Goal: Task Accomplishment & Management: Complete application form

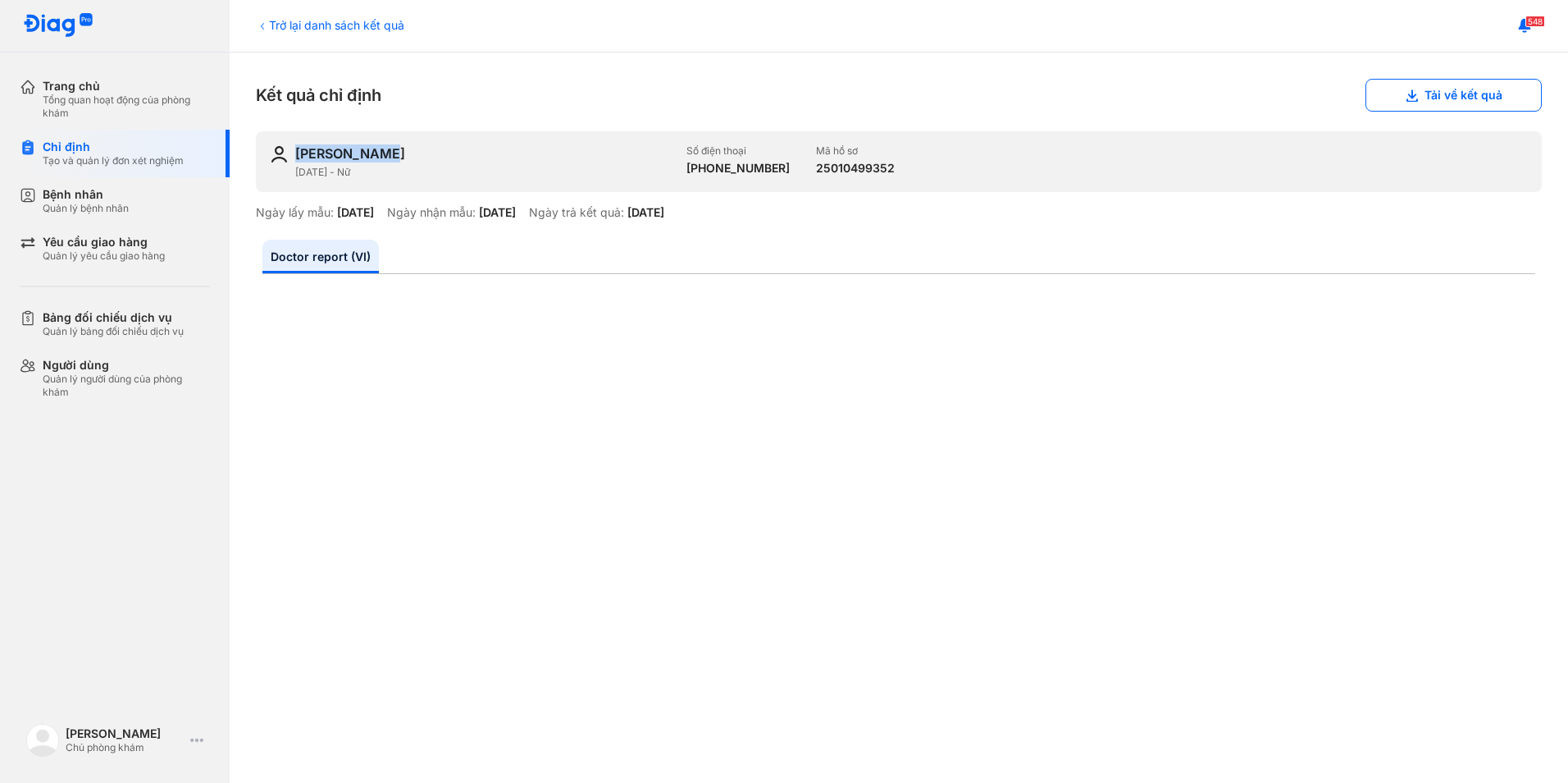
drag, startPoint x: 297, startPoint y: 154, endPoint x: 416, endPoint y: 150, distance: 119.1
click at [416, 150] on div "LÊ HỒNG NGỌC" at bounding box center [484, 154] width 378 height 18
copy div "LÊ HỒNG NGỌC"
click at [355, 26] on div "Trở lại danh sách kết quả" at bounding box center [330, 25] width 149 height 17
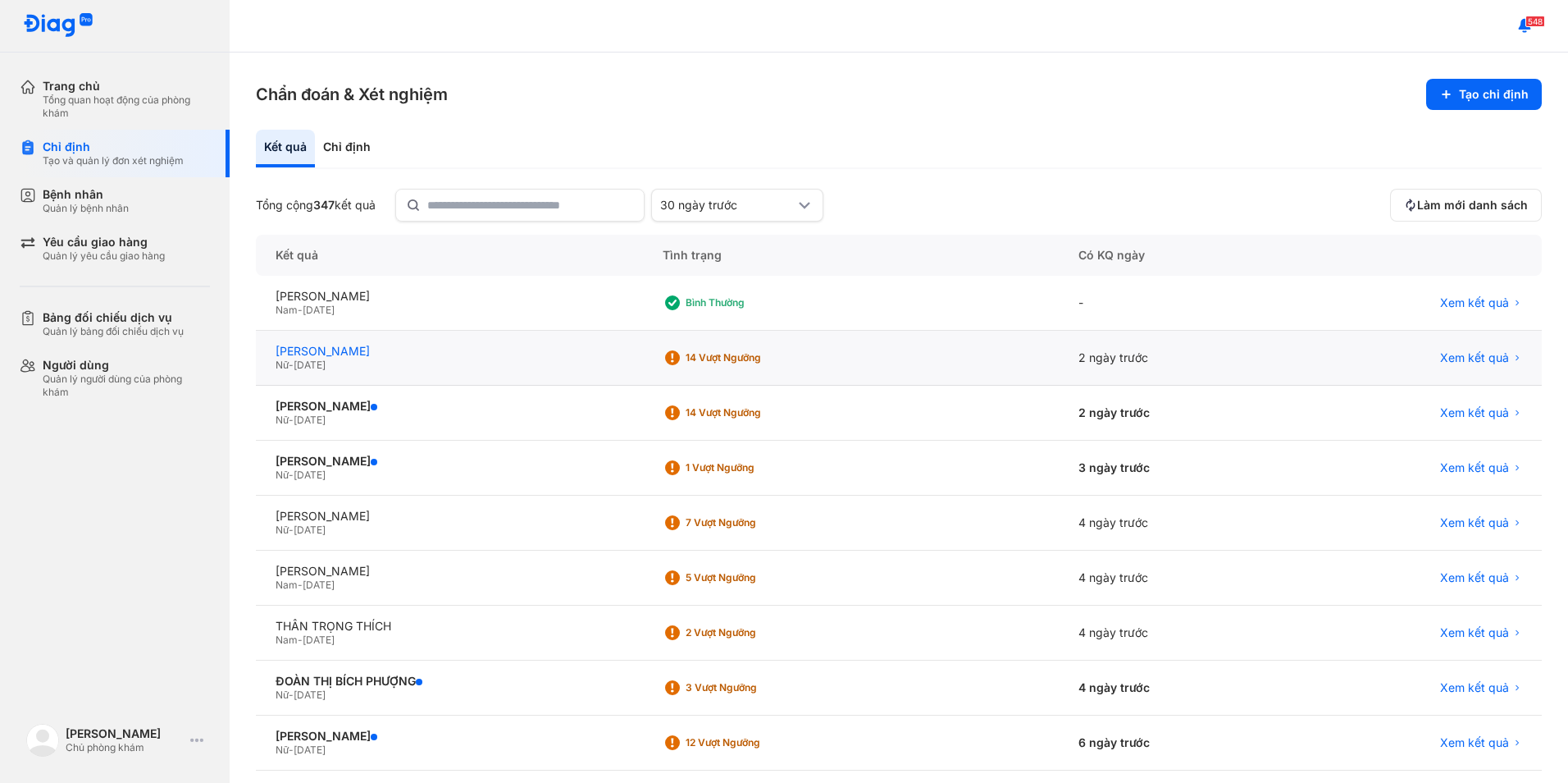
click at [363, 346] on div "LÊ HỒNG NGỌC" at bounding box center [449, 350] width 348 height 15
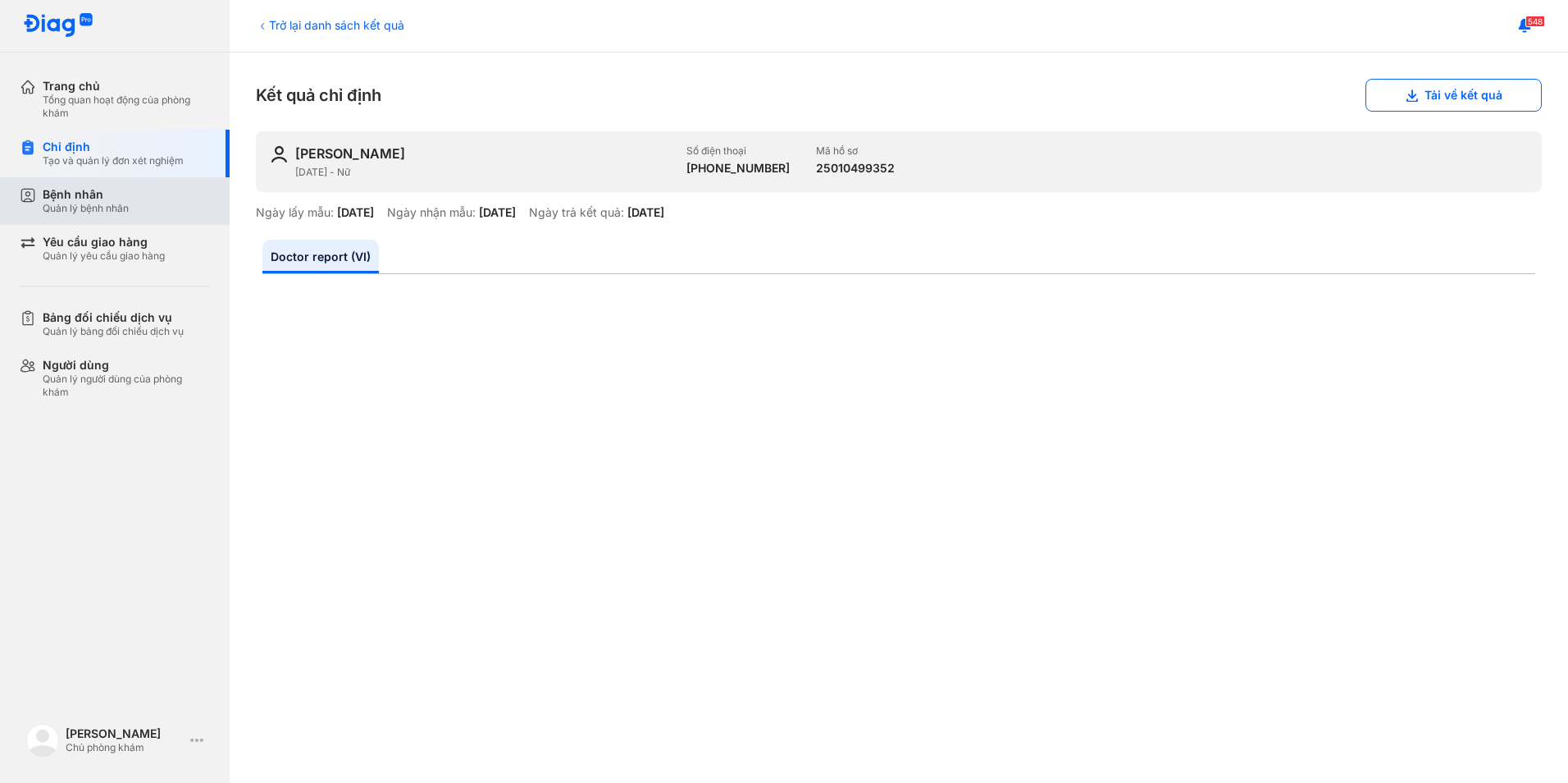
click at [52, 197] on div "Bệnh nhân" at bounding box center [85, 195] width 86 height 15
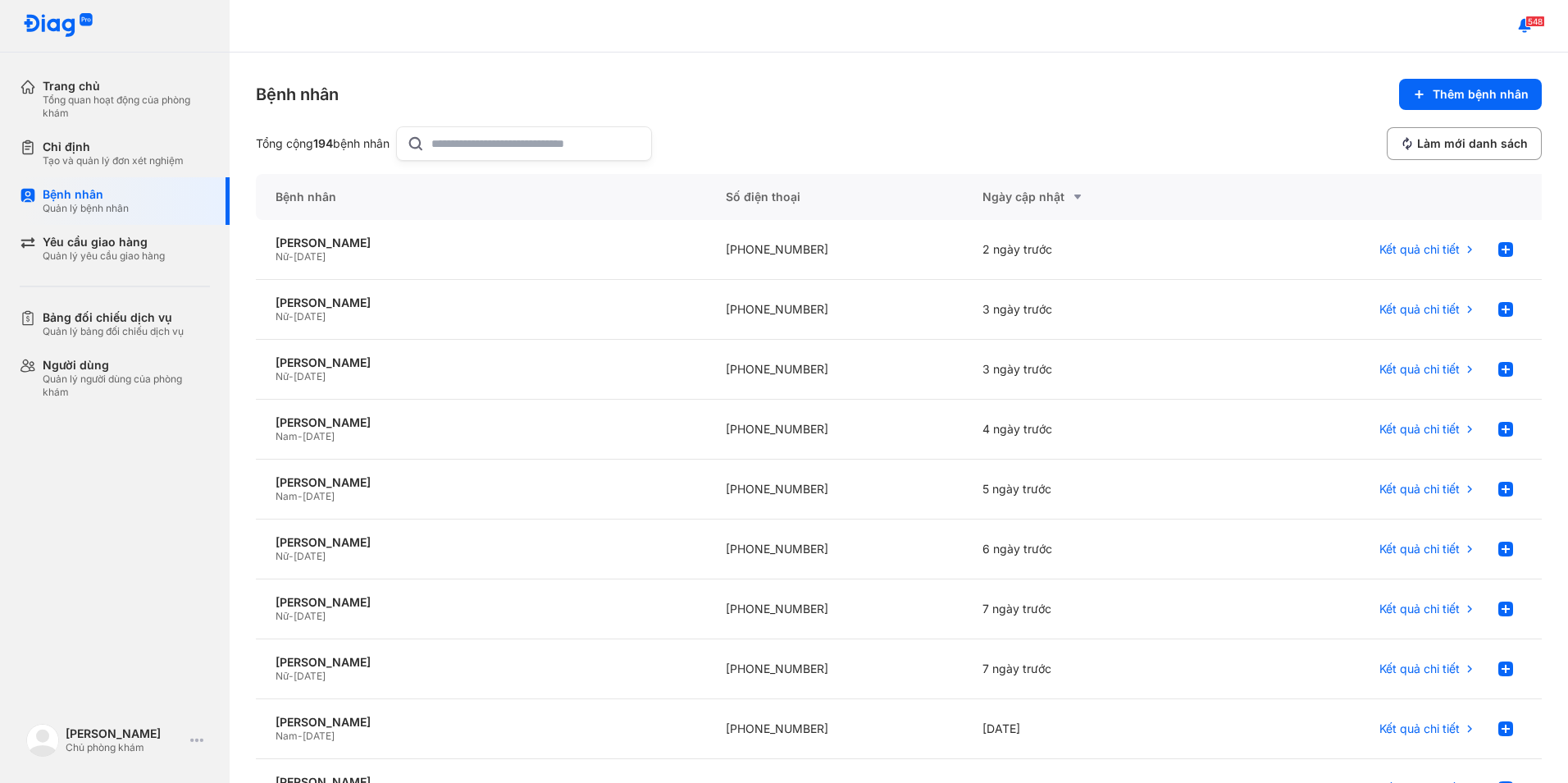
click at [481, 145] on input "text" at bounding box center [537, 143] width 210 height 33
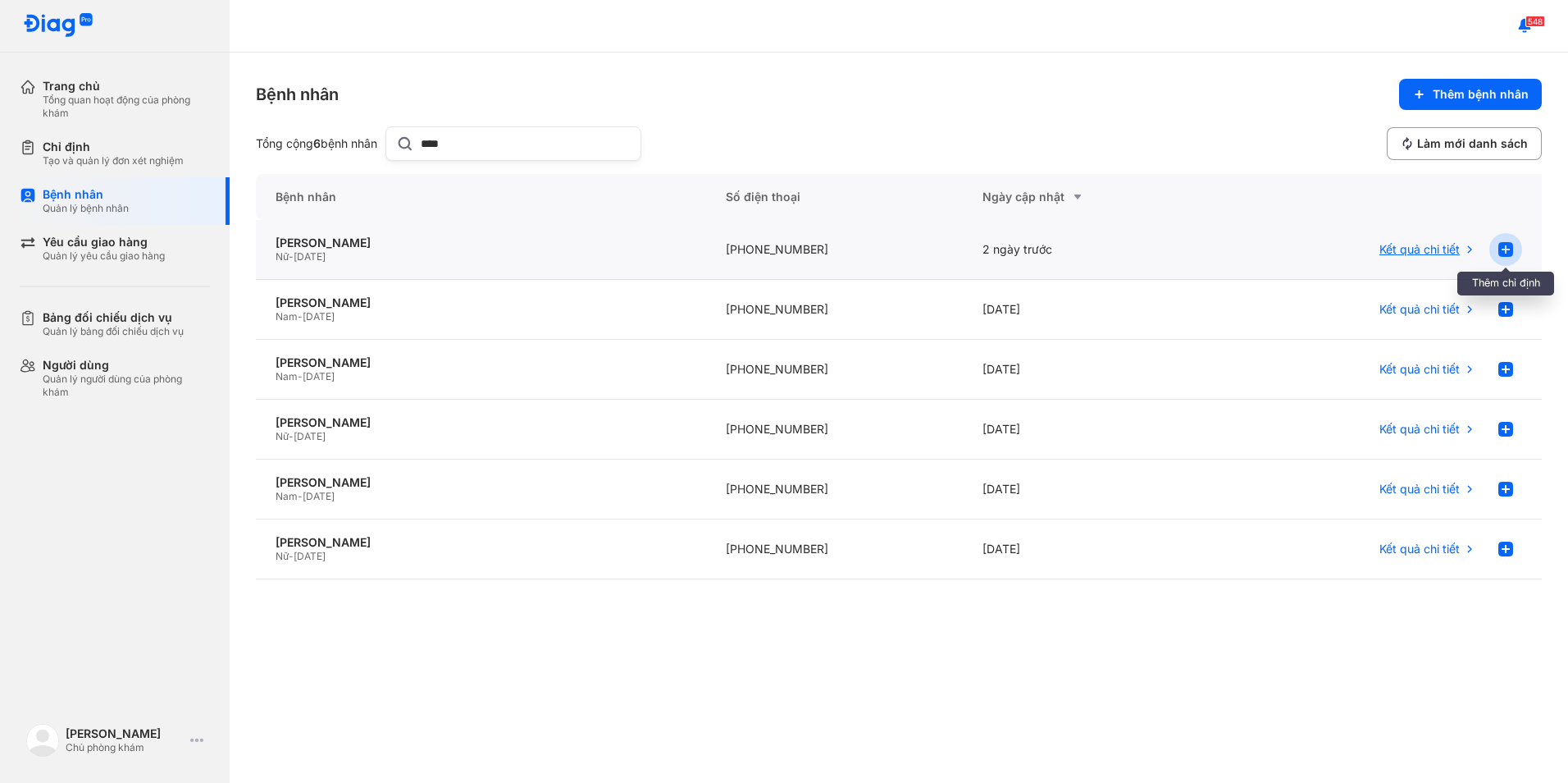
type input "****"
click at [1508, 250] on use at bounding box center [1506, 249] width 15 height 15
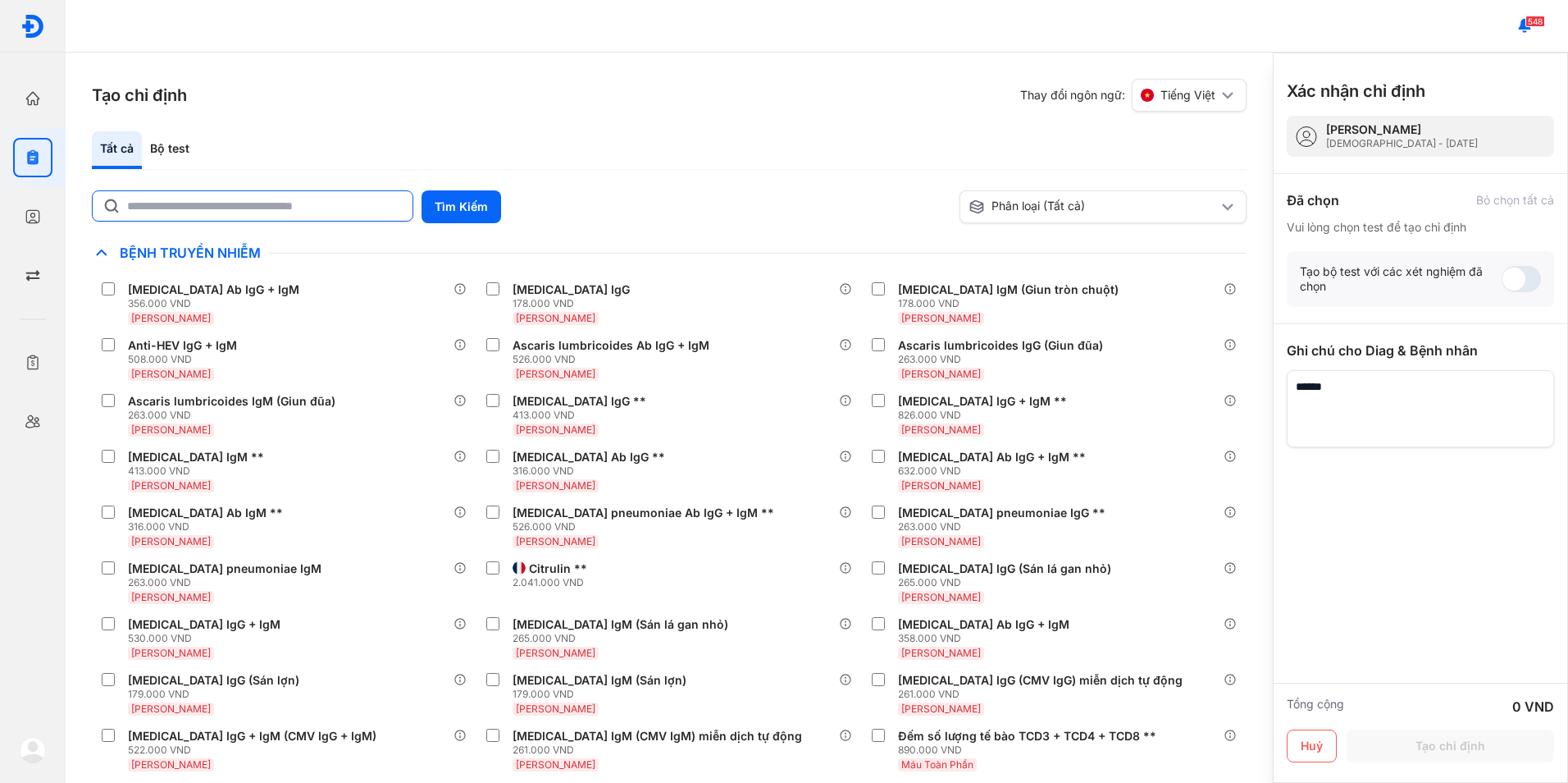
click at [351, 218] on input "text" at bounding box center [265, 206] width 276 height 30
type input "*"
click at [442, 202] on button "Tìm Kiếm" at bounding box center [461, 206] width 79 height 33
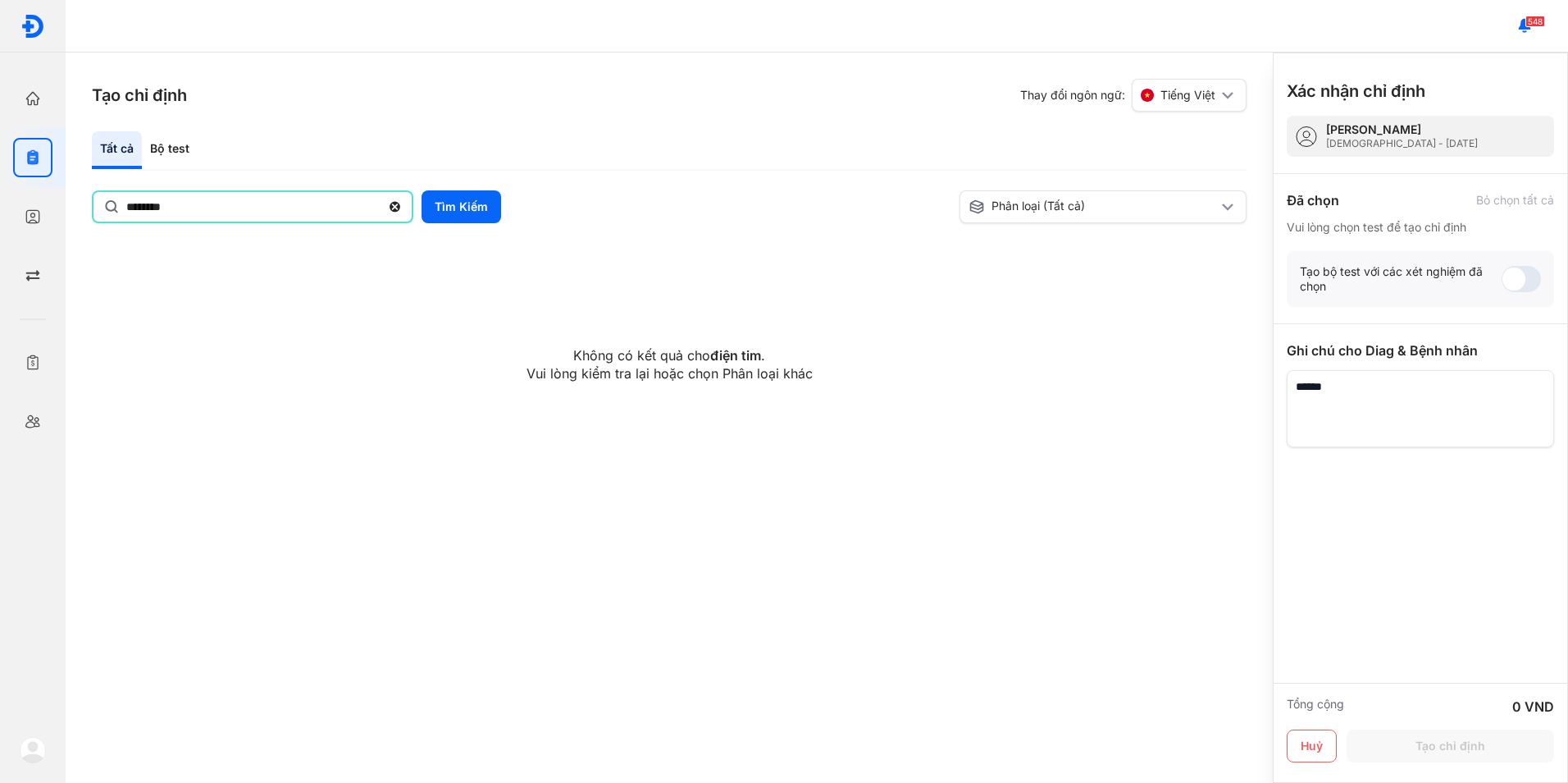
drag, startPoint x: 195, startPoint y: 211, endPoint x: 70, endPoint y: 207, distance: 125.1
click at [70, 207] on div "Tạo chỉ định Thay đổi ngôn ngữ: Tiếng Việt Tất cả Bộ test ******** Tìm Kiếm Phâ…" at bounding box center [668, 418] width 1207 height 730
click at [435, 211] on button "Tìm Kiếm" at bounding box center [461, 206] width 79 height 33
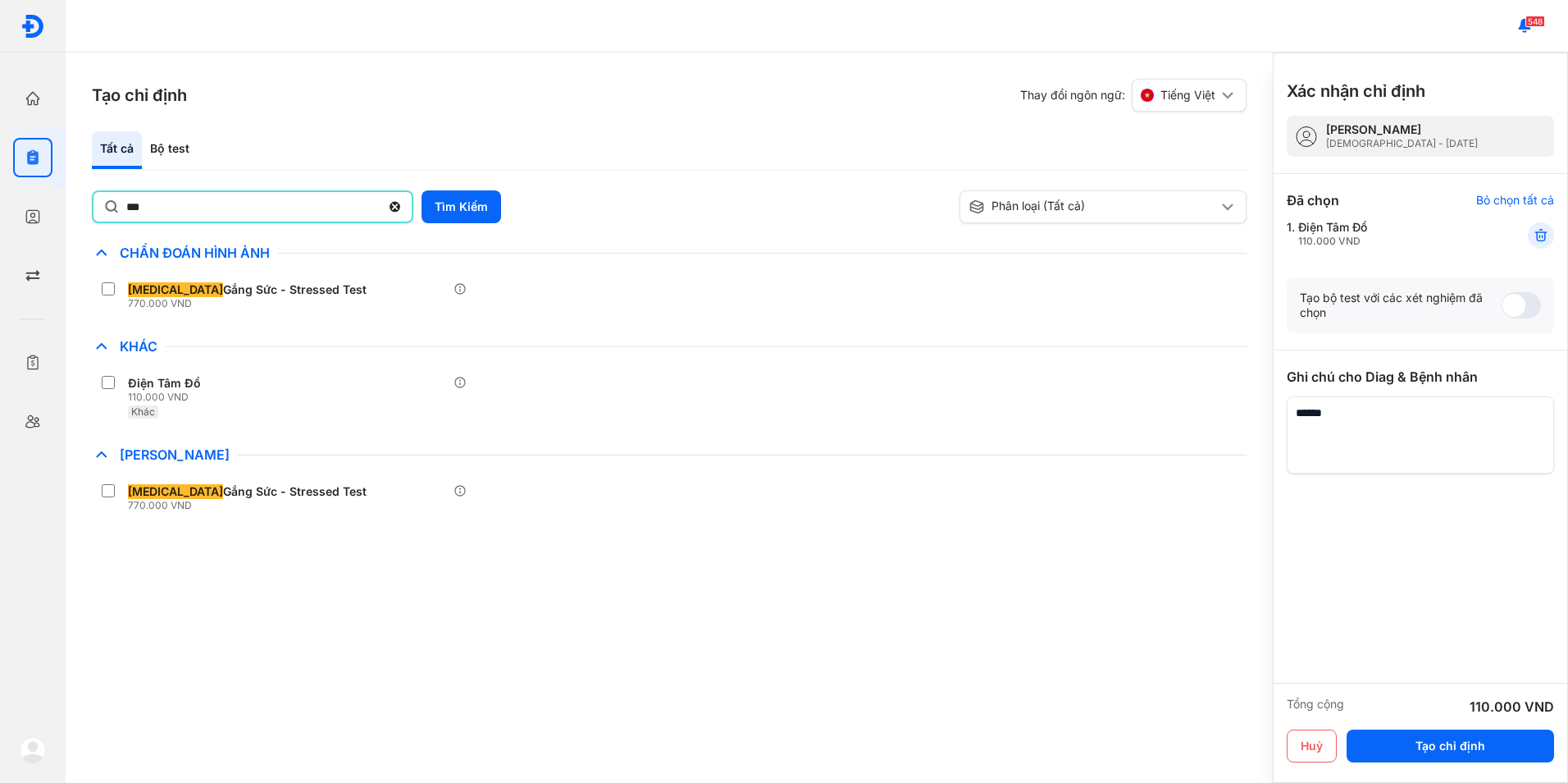
drag, startPoint x: 150, startPoint y: 213, endPoint x: 106, endPoint y: 225, distance: 45.6
click at [106, 225] on div "*** Tìm Kiếm Phân loại (Tất cả) Lưu làm chế độ xem mặc định Chỉ định nhiều nhất…" at bounding box center [669, 364] width 1154 height 348
click at [452, 201] on button "Tìm Kiếm" at bounding box center [461, 206] width 79 height 33
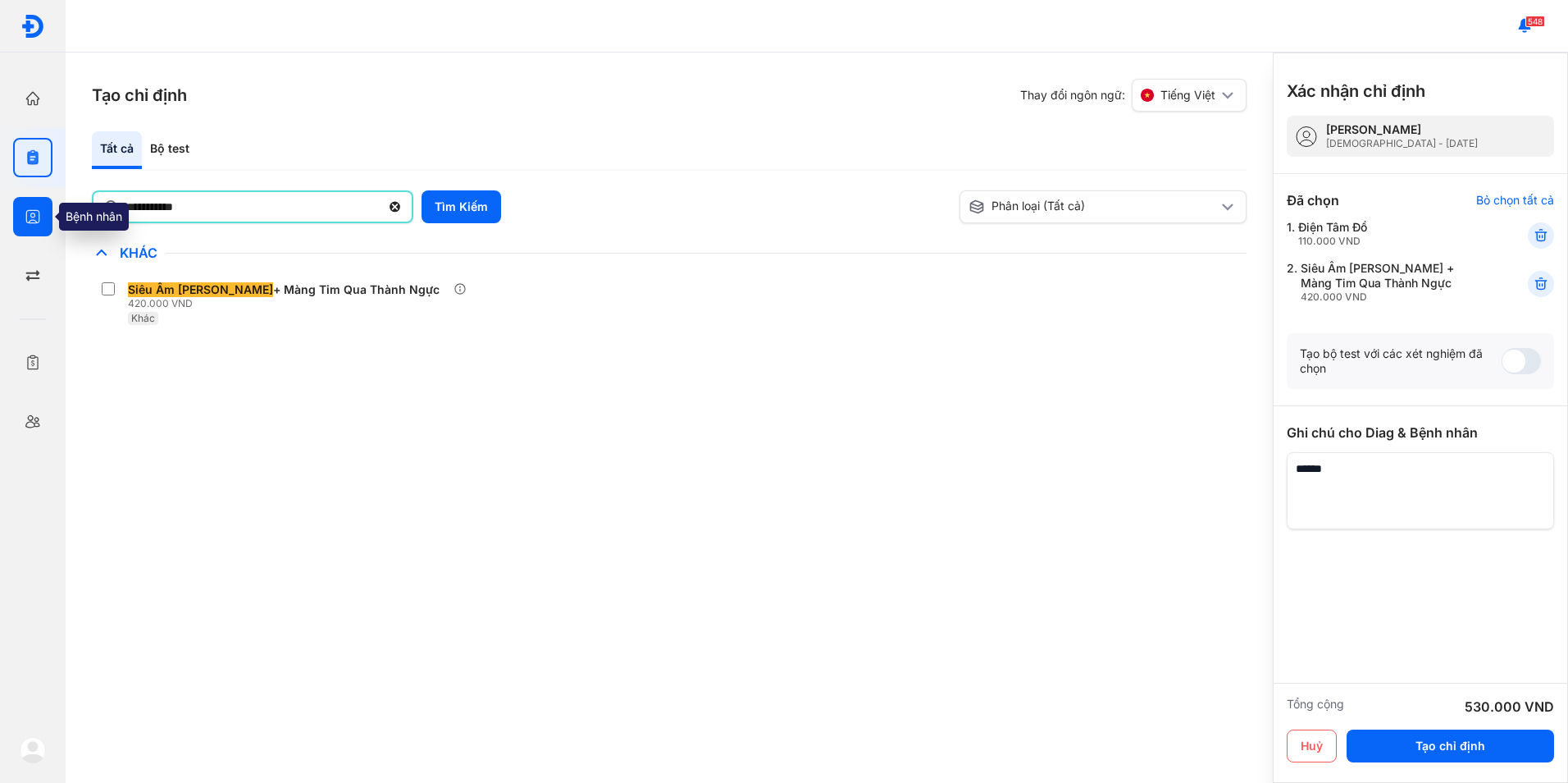
drag, startPoint x: 204, startPoint y: 208, endPoint x: 52, endPoint y: 214, distance: 152.1
click at [52, 214] on div "**********" at bounding box center [784, 391] width 1568 height 783
type input "***"
click at [181, 153] on div "Bộ test" at bounding box center [170, 150] width 56 height 38
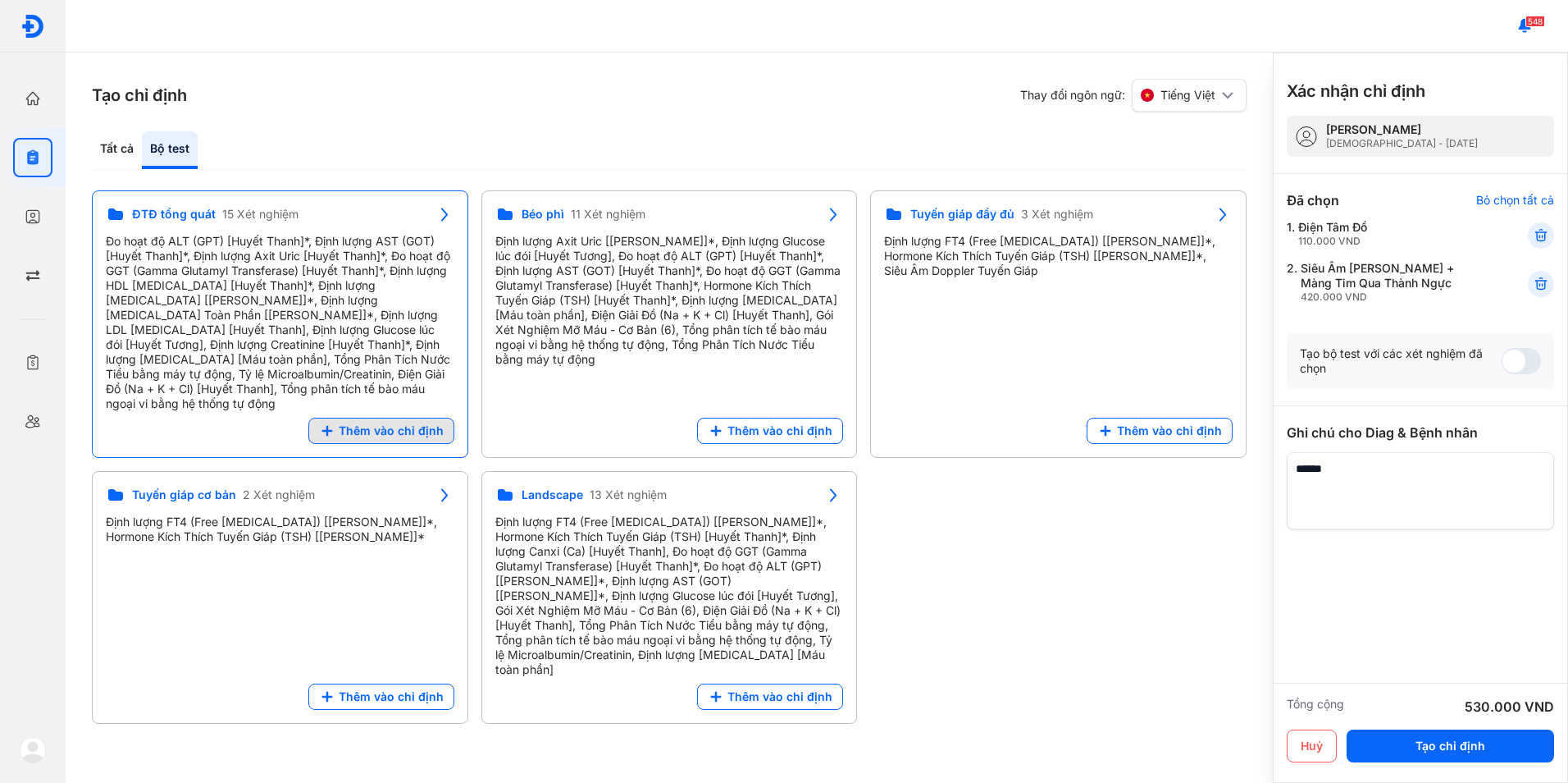
click at [364, 424] on span "Thêm vào chỉ định" at bounding box center [392, 431] width 105 height 15
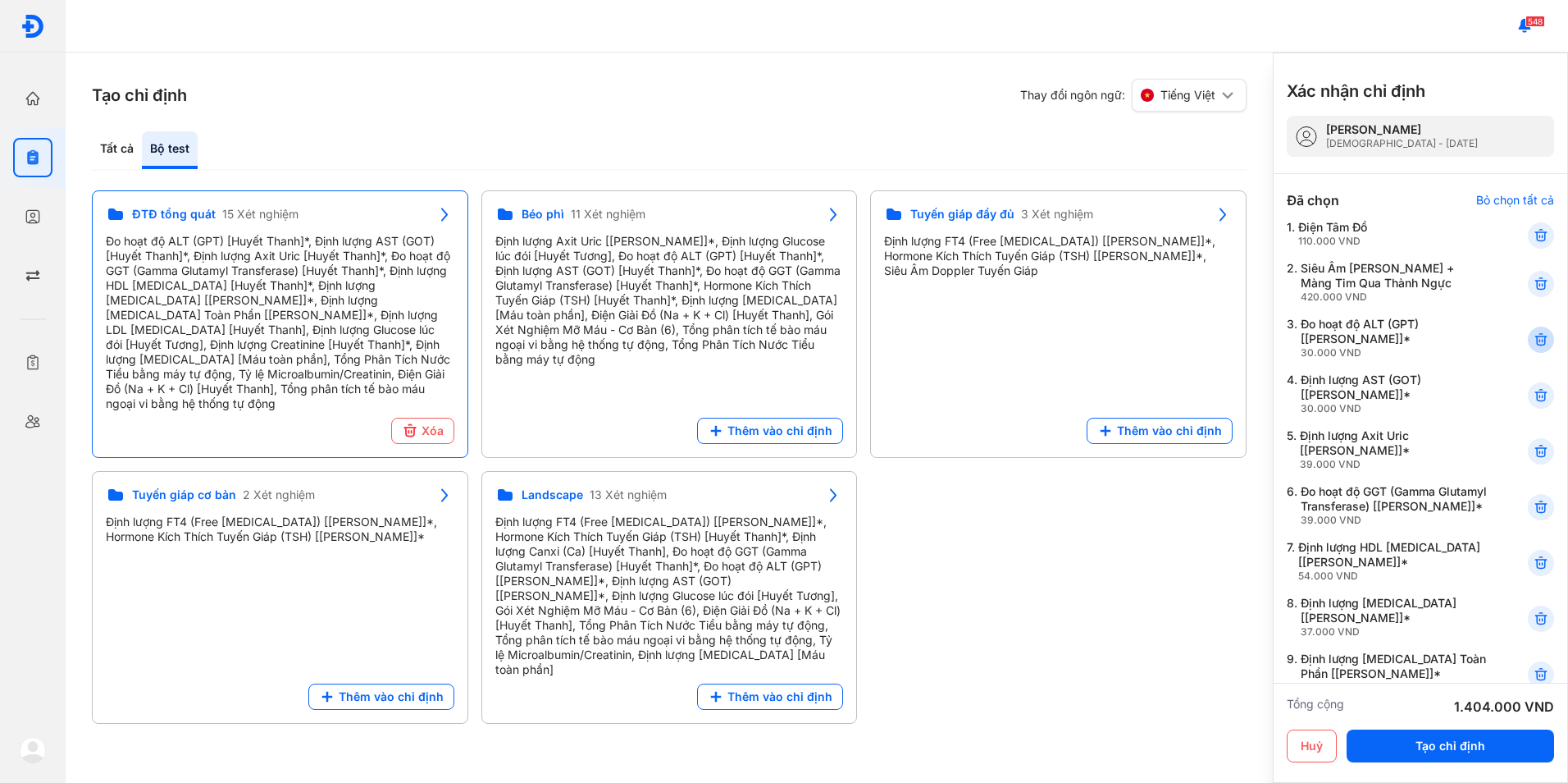
click at [1533, 347] on icon at bounding box center [1541, 339] width 17 height 17
click at [1535, 404] on icon at bounding box center [1541, 395] width 17 height 17
click at [1535, 429] on div "4. Định lượng HDL [MEDICAL_DATA] [[PERSON_NAME]]* 54.000 VND" at bounding box center [1420, 452] width 268 height 46
click at [1535, 394] on icon at bounding box center [1541, 395] width 17 height 17
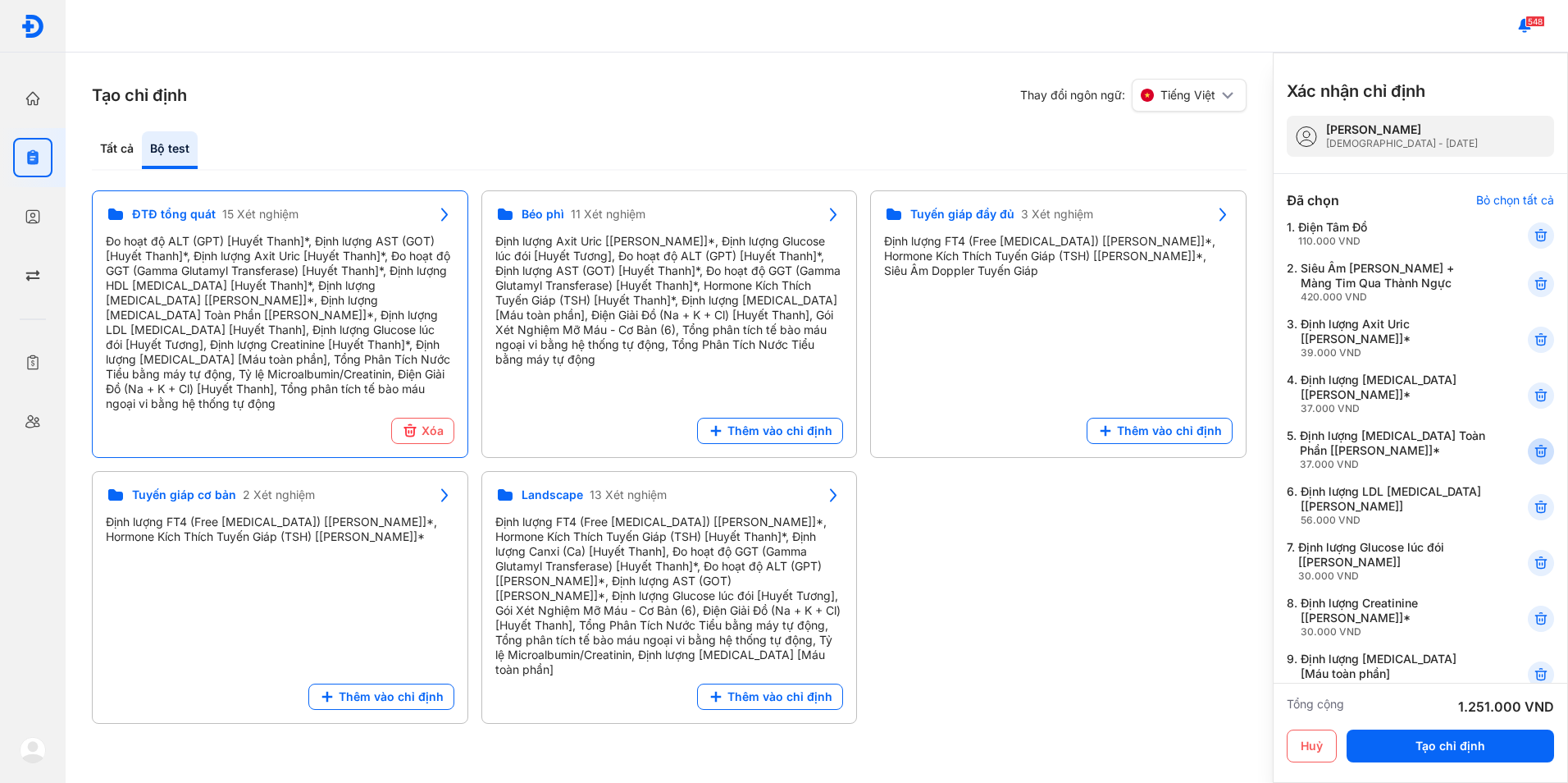
click at [1535, 454] on use at bounding box center [1541, 452] width 12 height 12
click at [1535, 565] on use at bounding box center [1541, 563] width 12 height 12
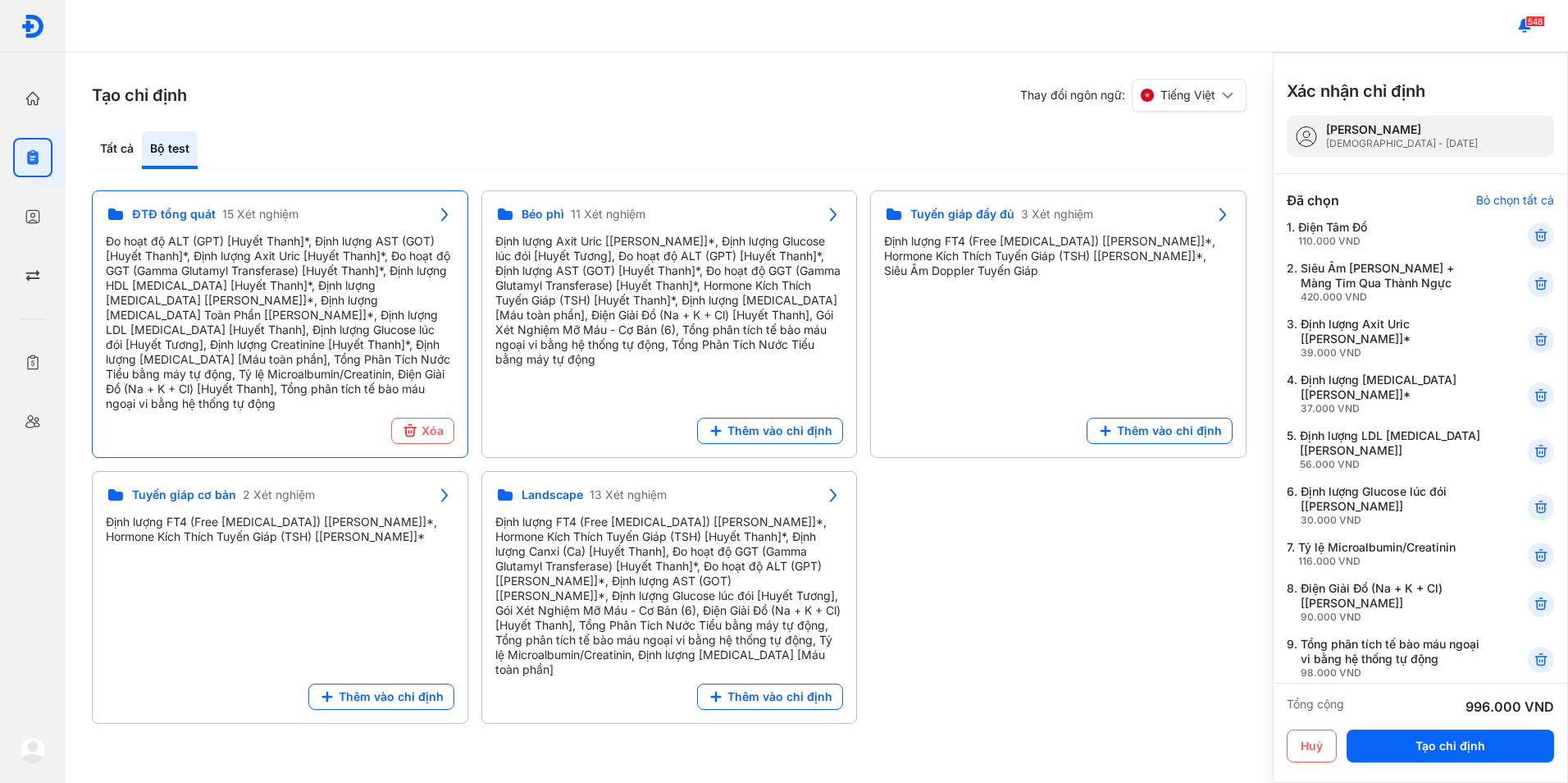
click at [1530, 565] on div at bounding box center [1541, 556] width 26 height 26
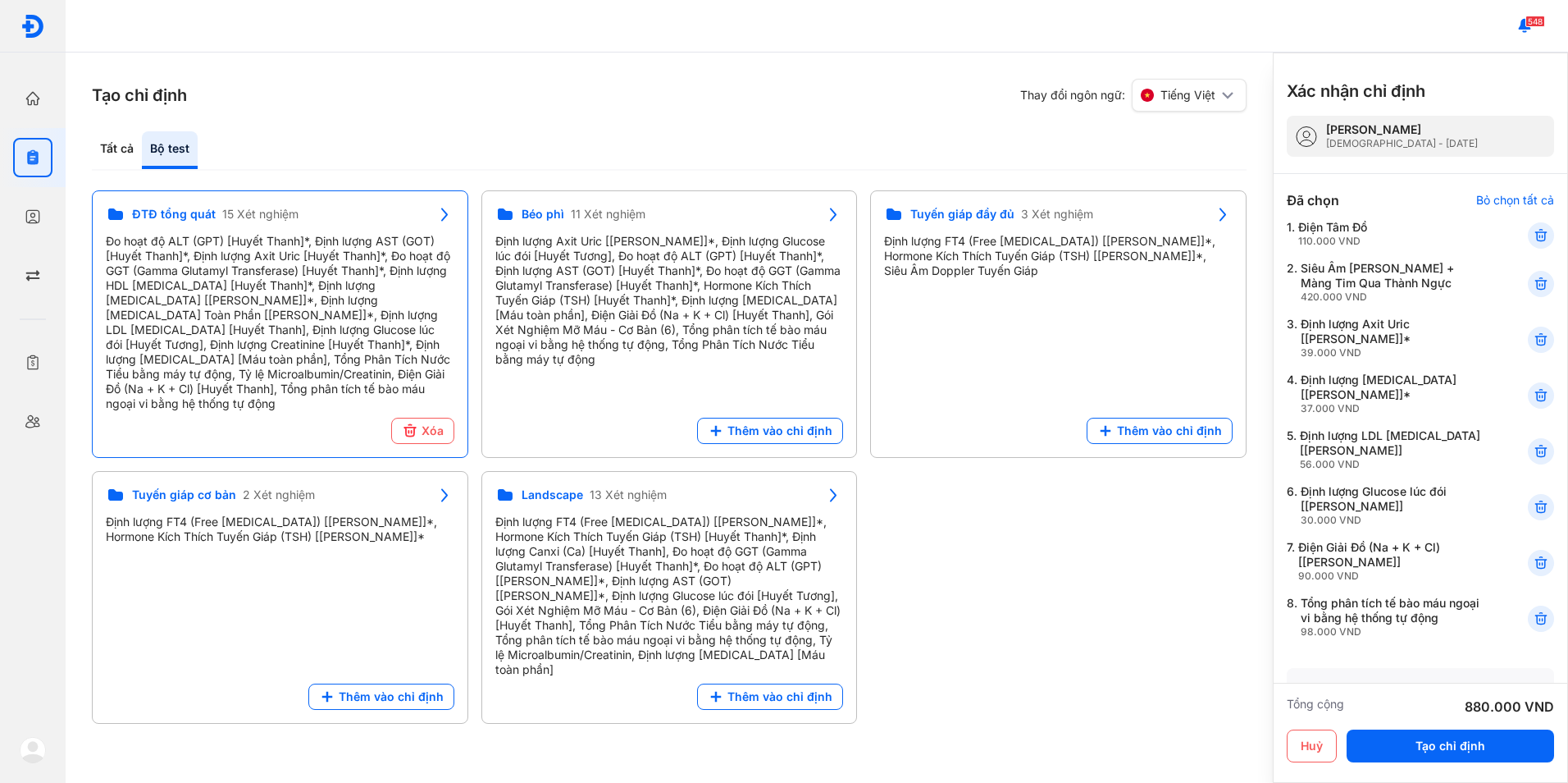
click at [1535, 565] on use at bounding box center [1541, 563] width 12 height 12
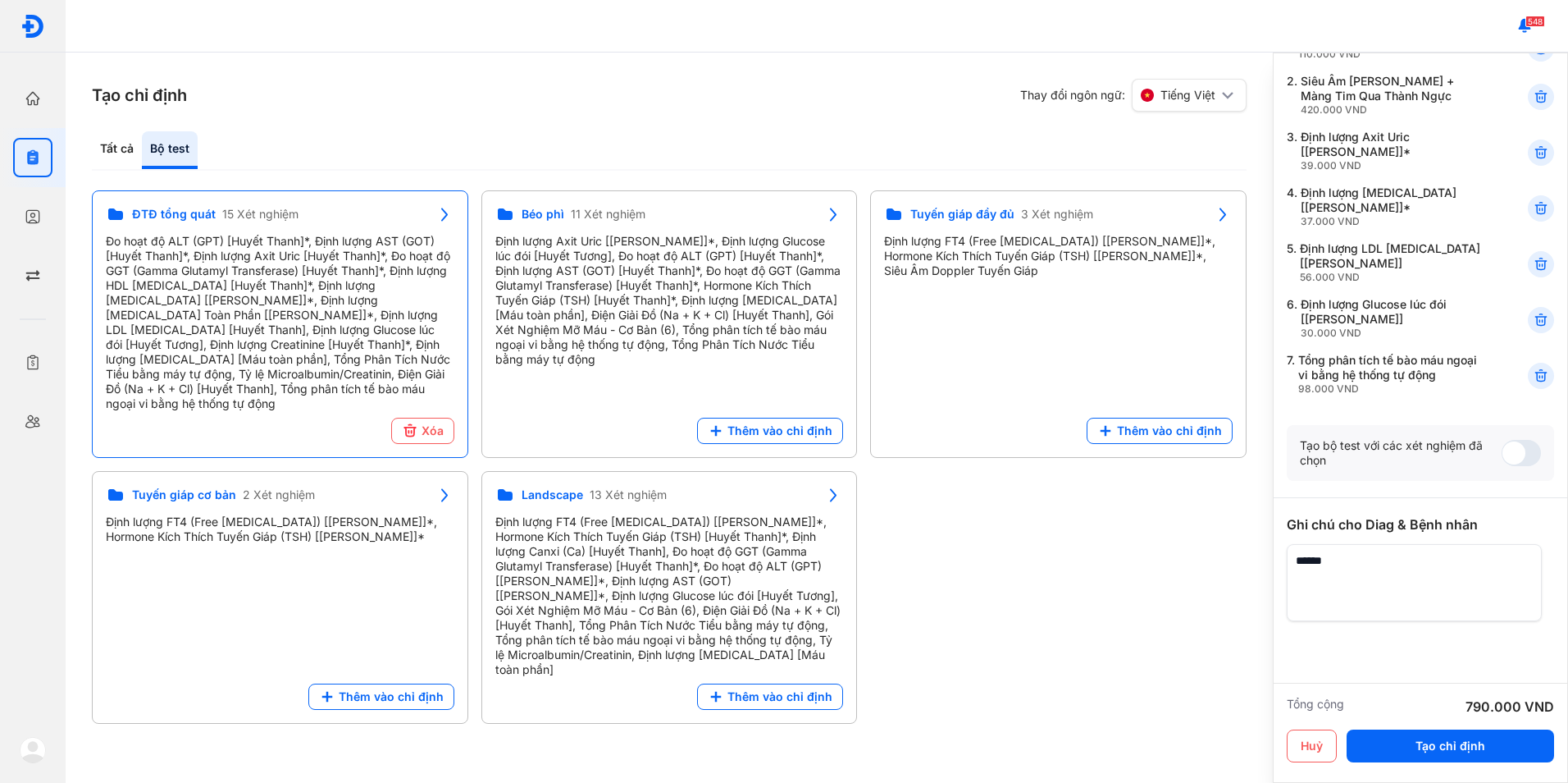
scroll to position [223, 0]
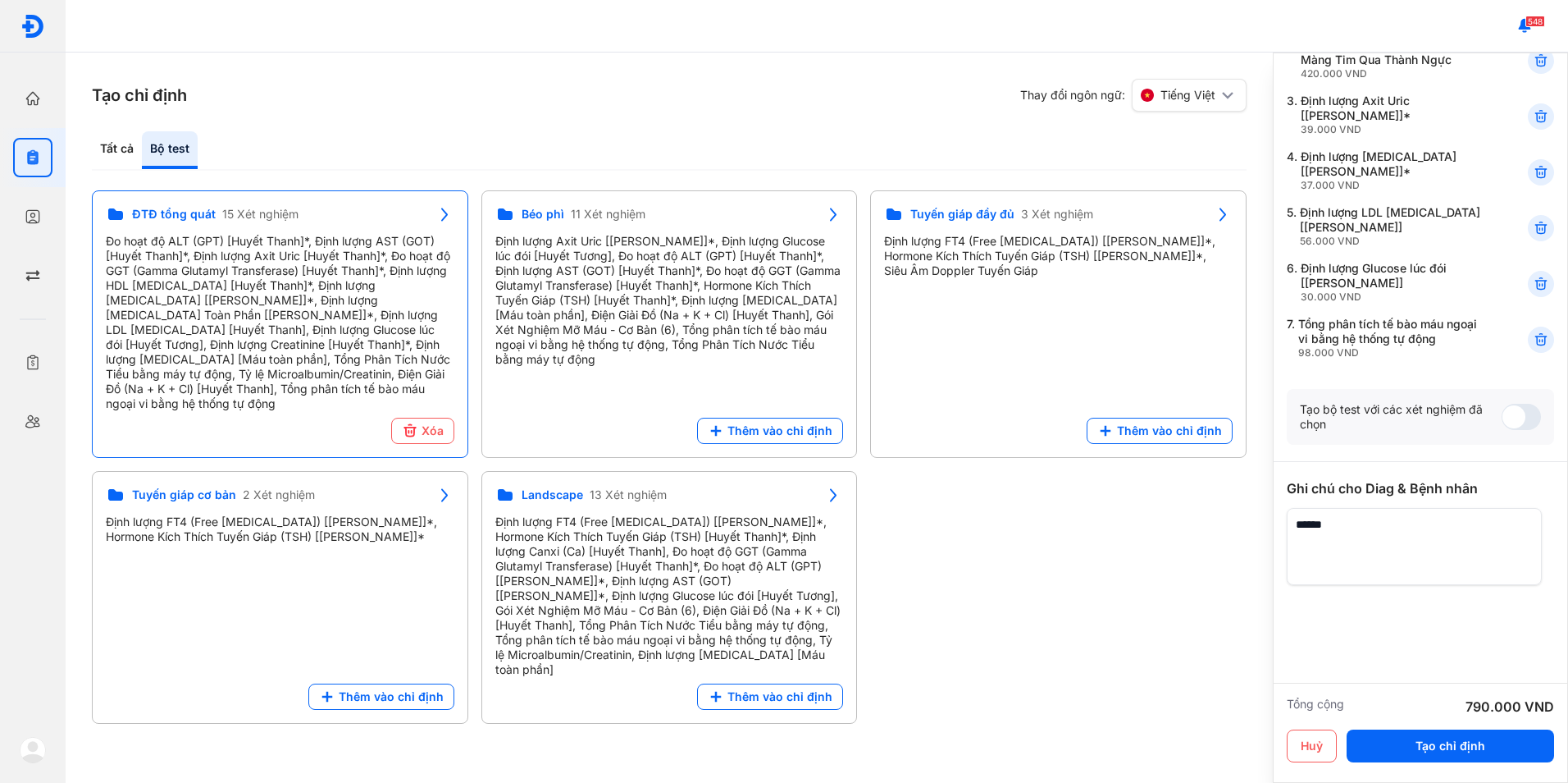
click at [1361, 524] on textarea at bounding box center [1413, 547] width 255 height 77
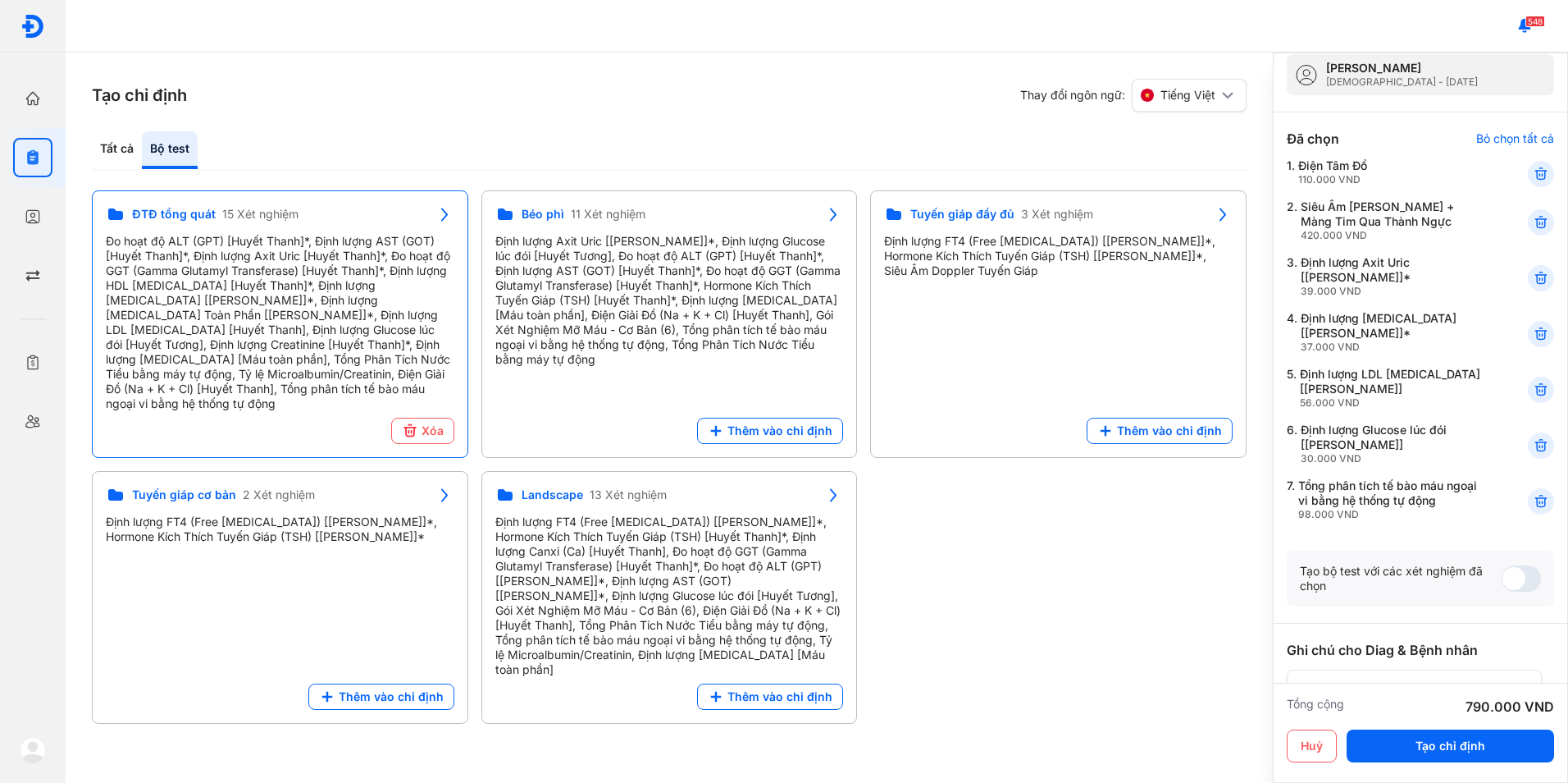
scroll to position [0, 0]
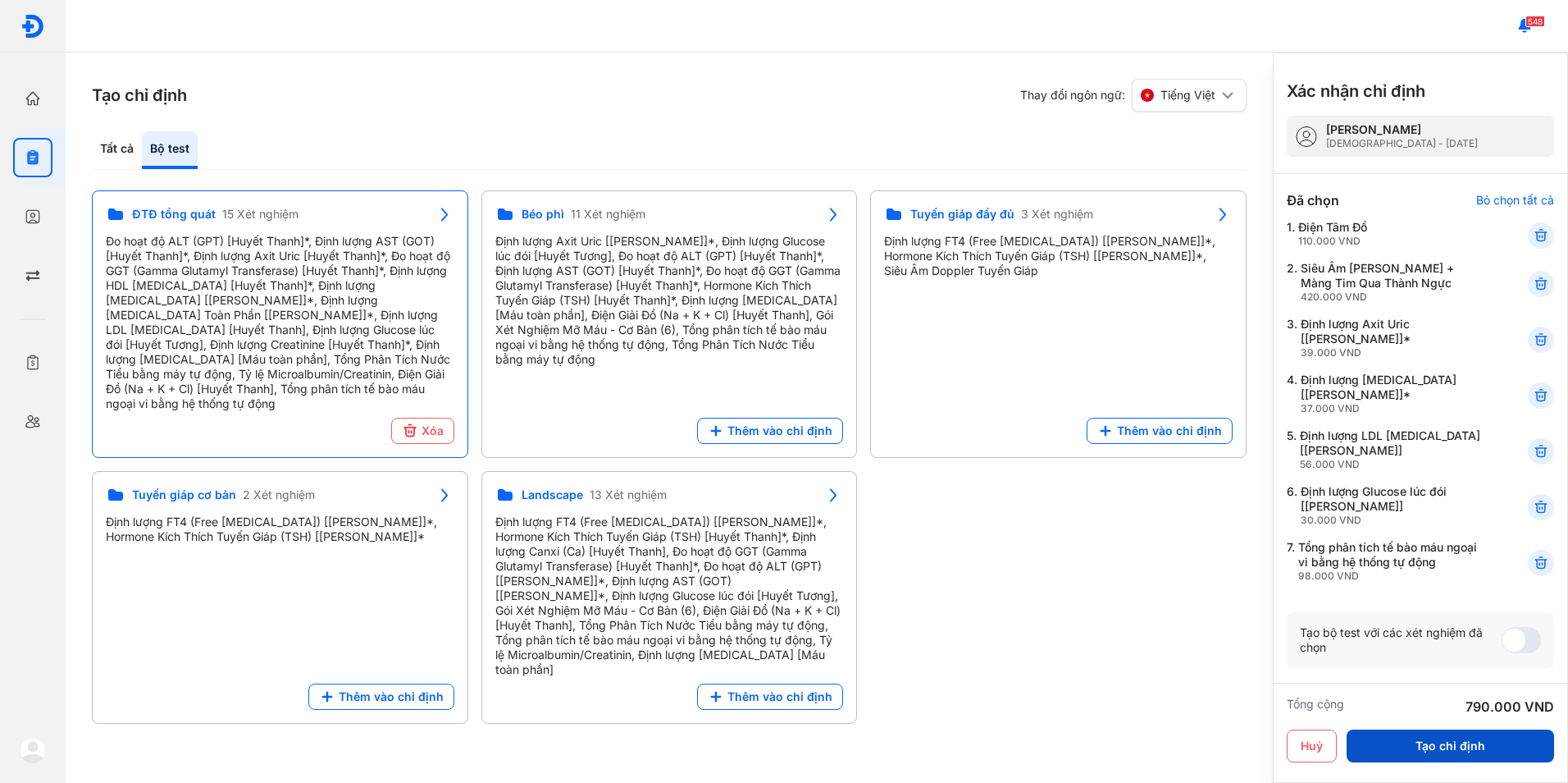
type textarea "**********"
click at [1441, 756] on button "Tạo chỉ định" at bounding box center [1450, 745] width 207 height 33
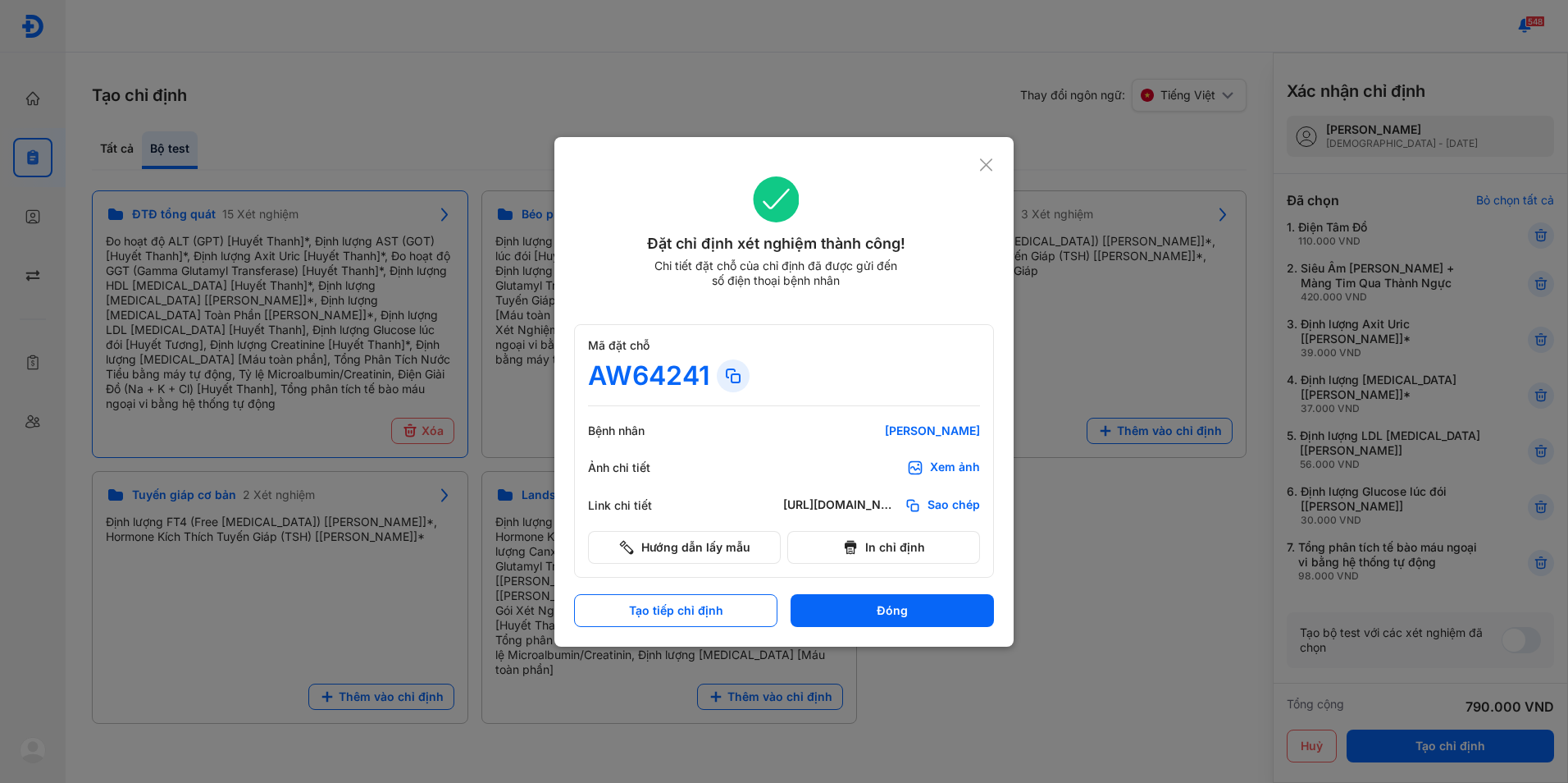
click at [991, 169] on use at bounding box center [986, 165] width 12 height 12
